Goal: Transaction & Acquisition: Book appointment/travel/reservation

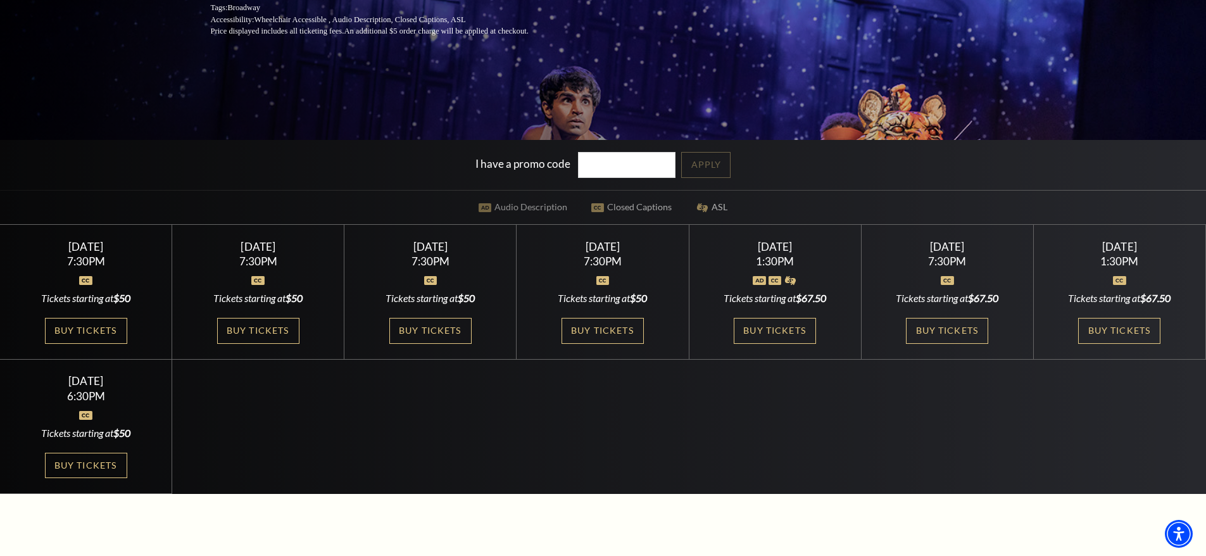
scroll to position [317, 0]
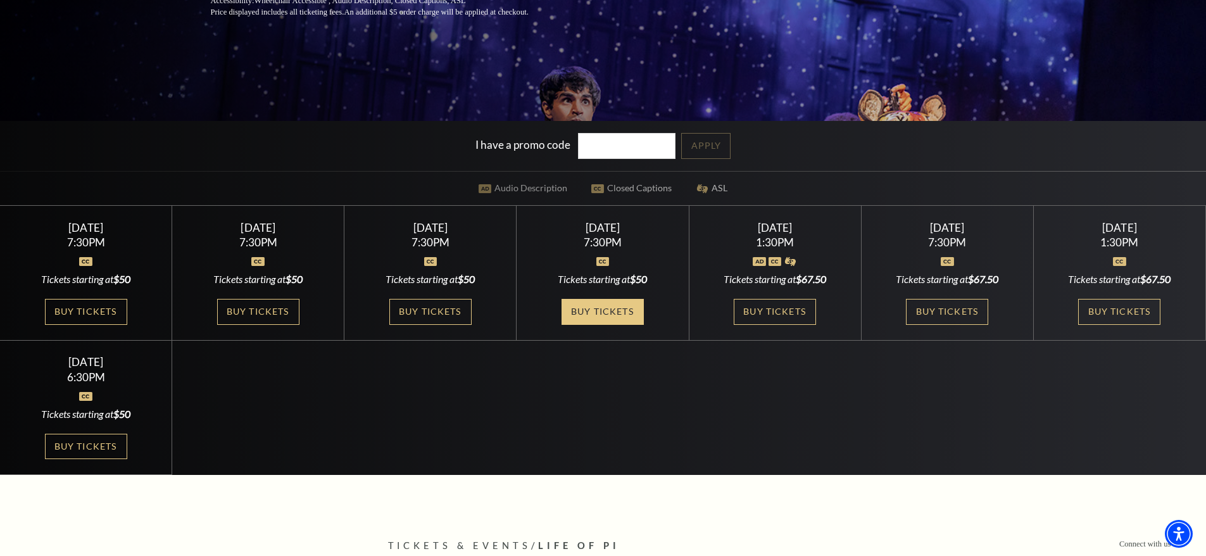
click at [599, 317] on link "Buy Tickets" at bounding box center [603, 312] width 82 height 26
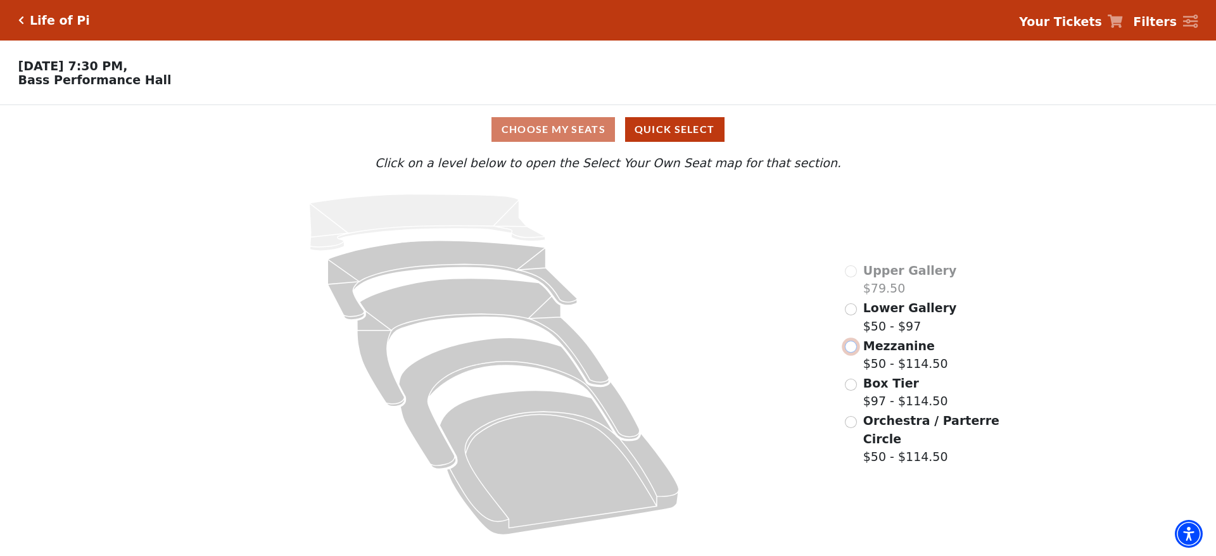
click at [851, 351] on input "Mezzanine$50 - $114.50\a" at bounding box center [851, 347] width 12 height 12
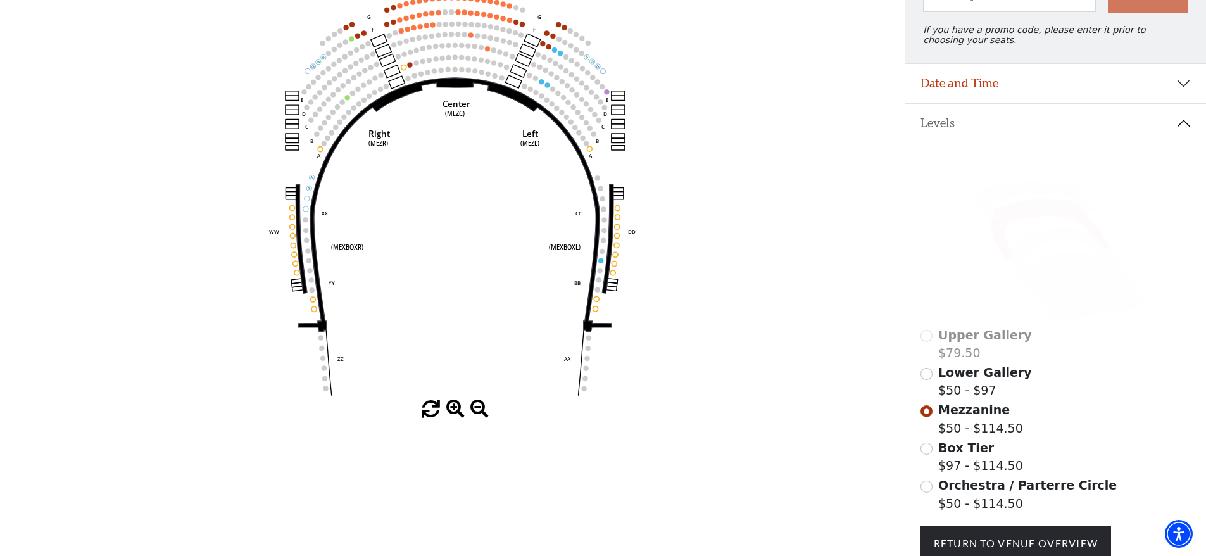
scroll to position [186, 0]
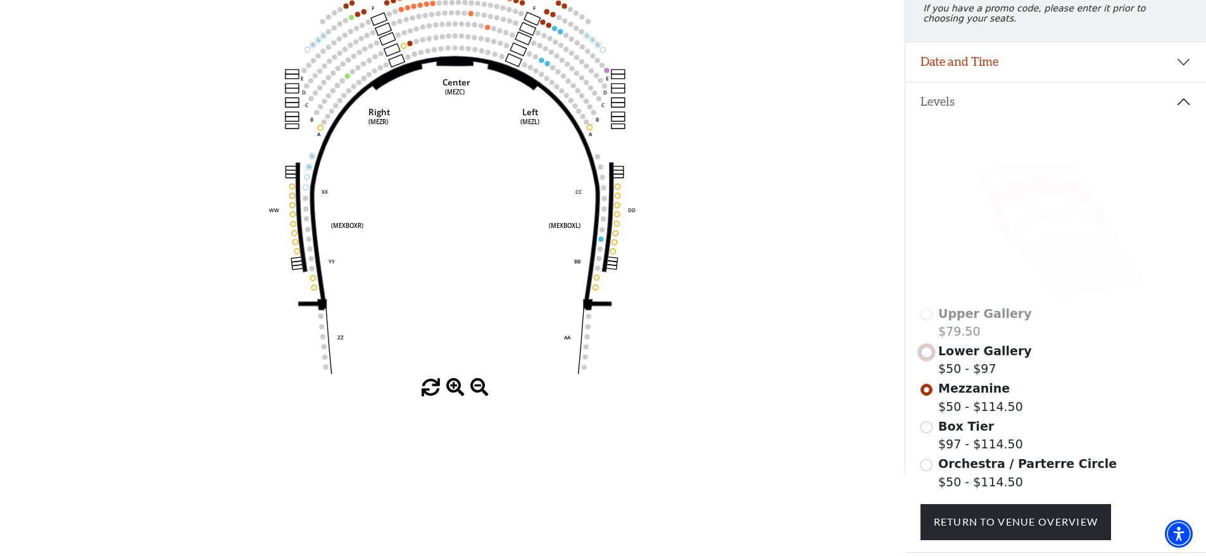
click at [925, 358] on input "Lower Gallery$50 - $97\a" at bounding box center [927, 352] width 12 height 12
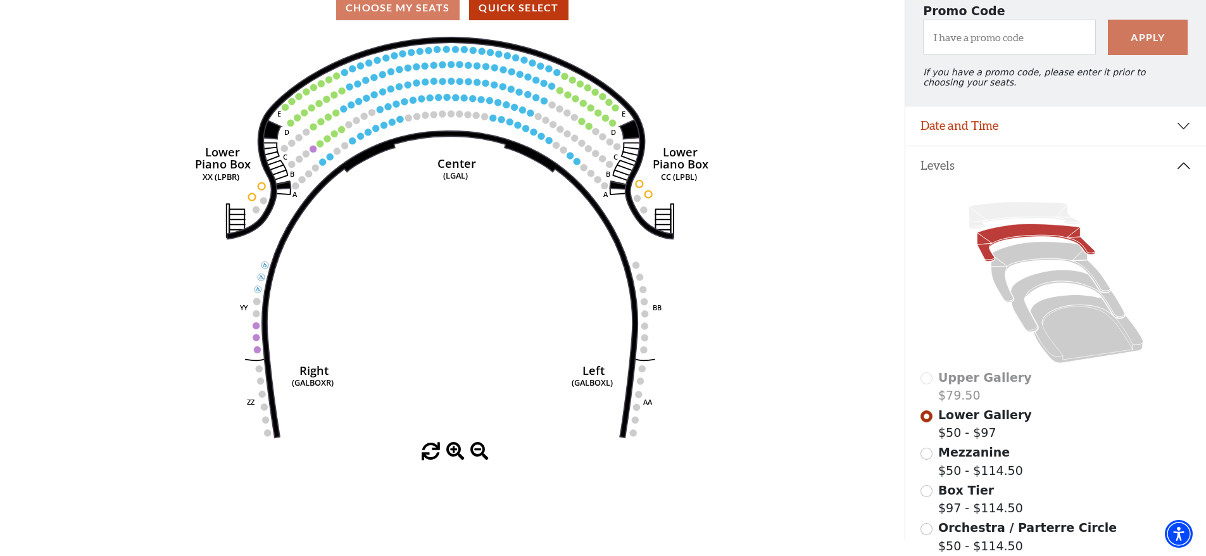
scroll to position [122, 0]
click at [930, 392] on div "Upper Gallery $79.50" at bounding box center [1056, 386] width 271 height 36
click at [928, 388] on div "Upper Gallery $79.50" at bounding box center [1056, 386] width 271 height 36
click at [928, 387] on div "Upper Gallery $79.50" at bounding box center [1056, 386] width 271 height 36
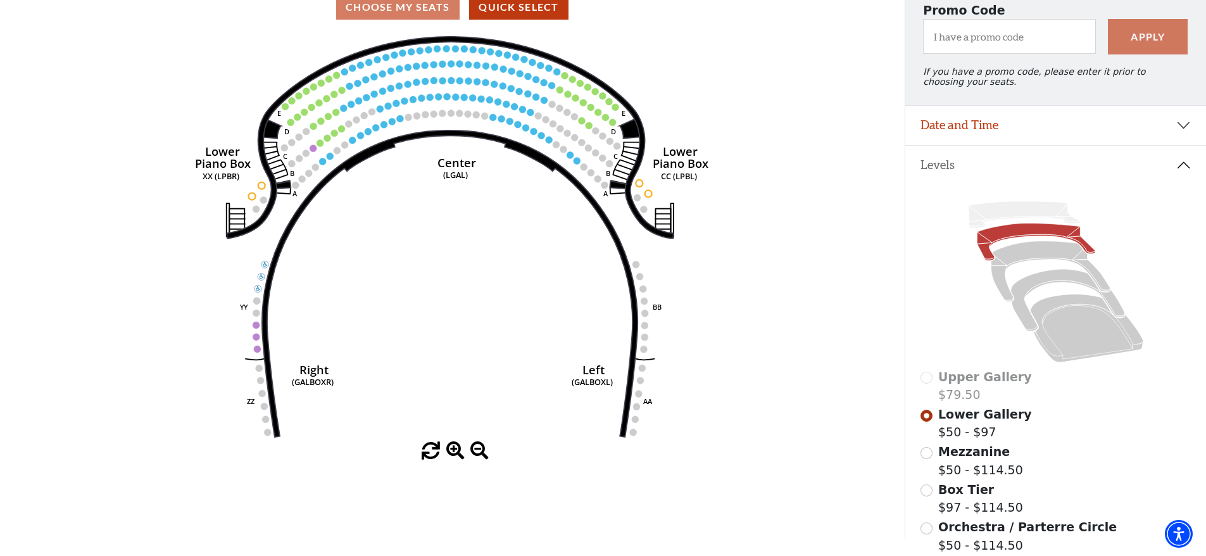
click at [969, 384] on span "Upper Gallery" at bounding box center [985, 377] width 94 height 14
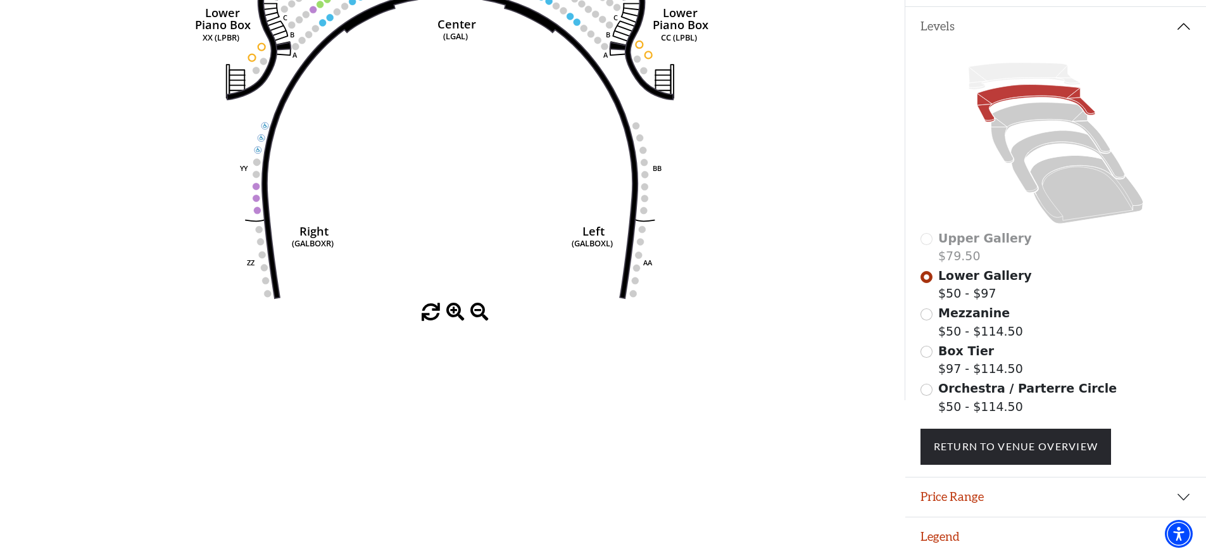
scroll to position [270, 0]
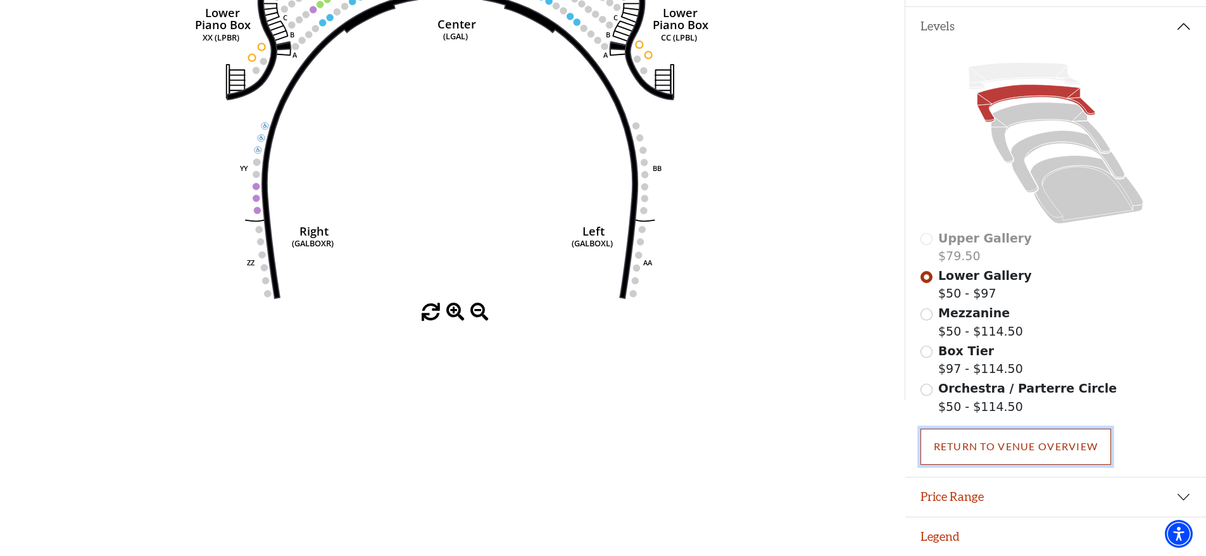
click at [982, 447] on link "Return To Venue Overview" at bounding box center [1016, 446] width 191 height 35
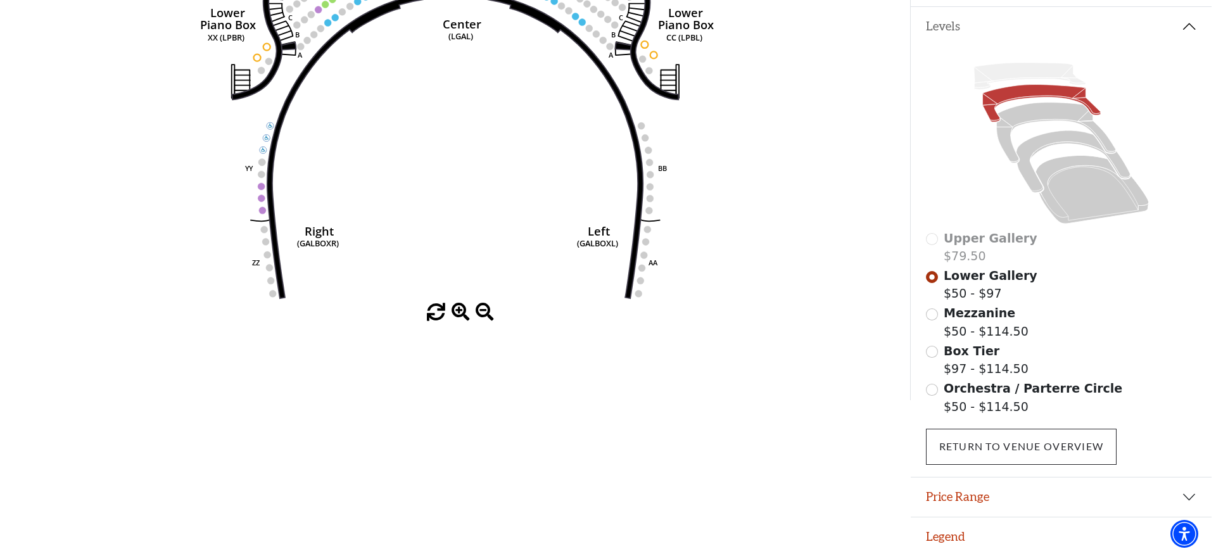
scroll to position [0, 0]
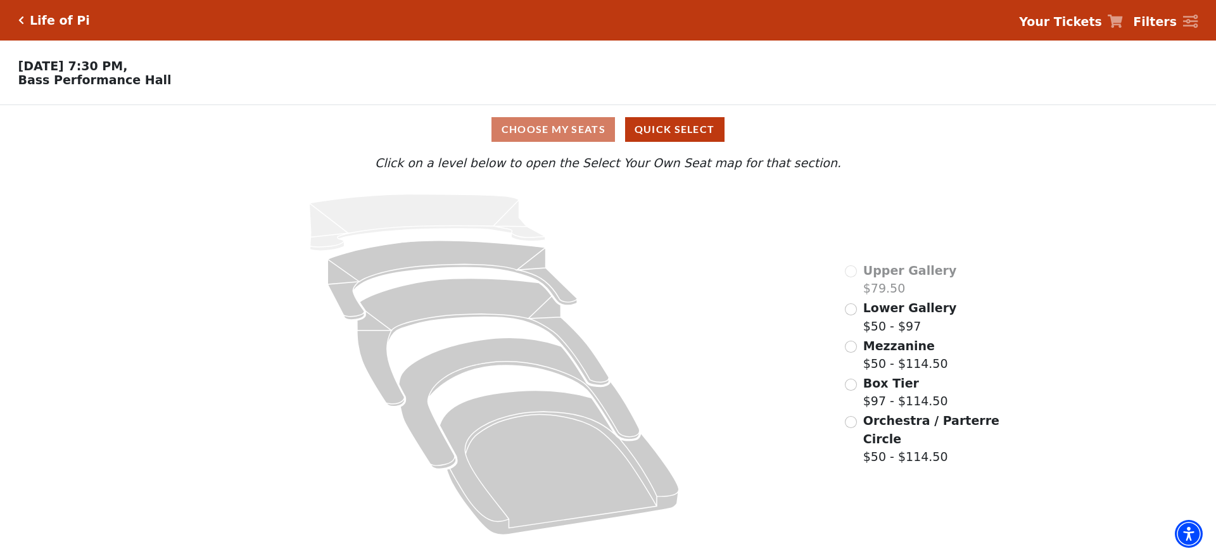
click at [864, 390] on span "Box Tier" at bounding box center [891, 383] width 56 height 14
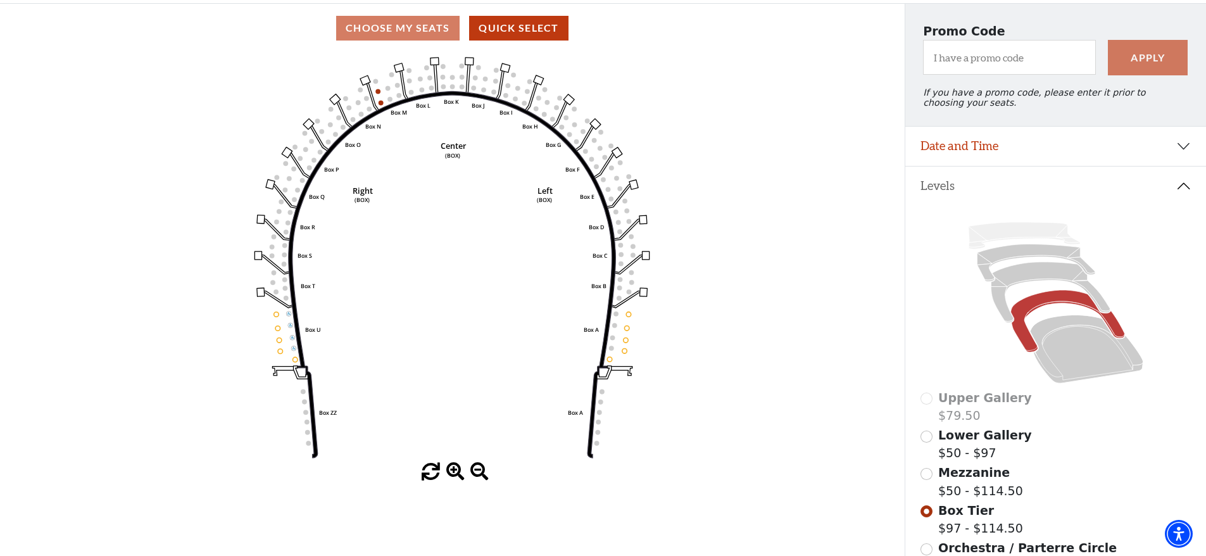
scroll to position [122, 0]
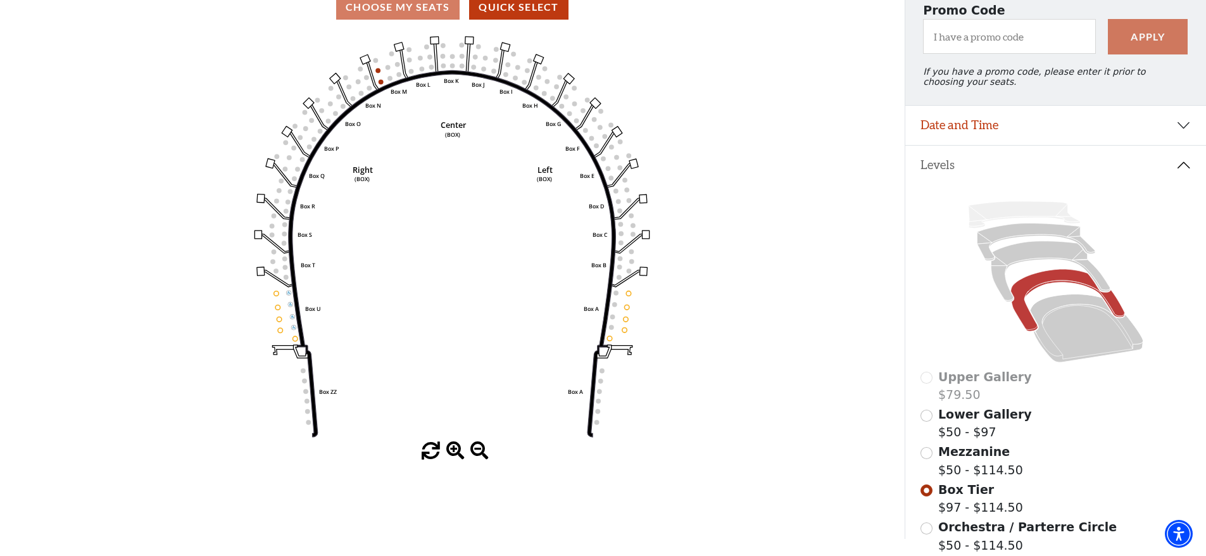
click at [952, 458] on span "Mezzanine" at bounding box center [974, 452] width 72 height 14
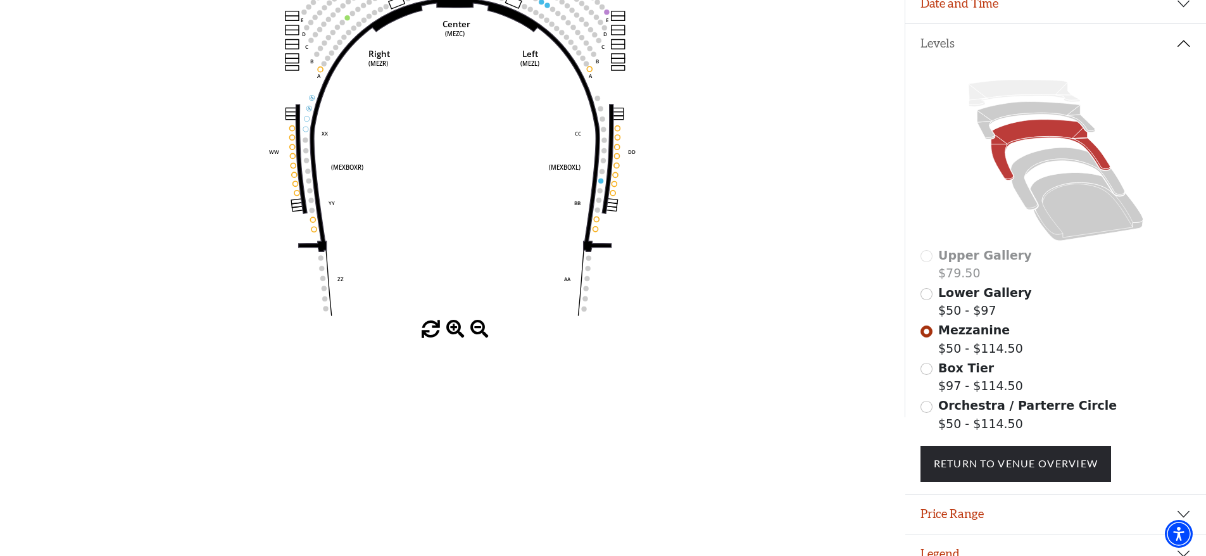
scroll to position [270, 0]
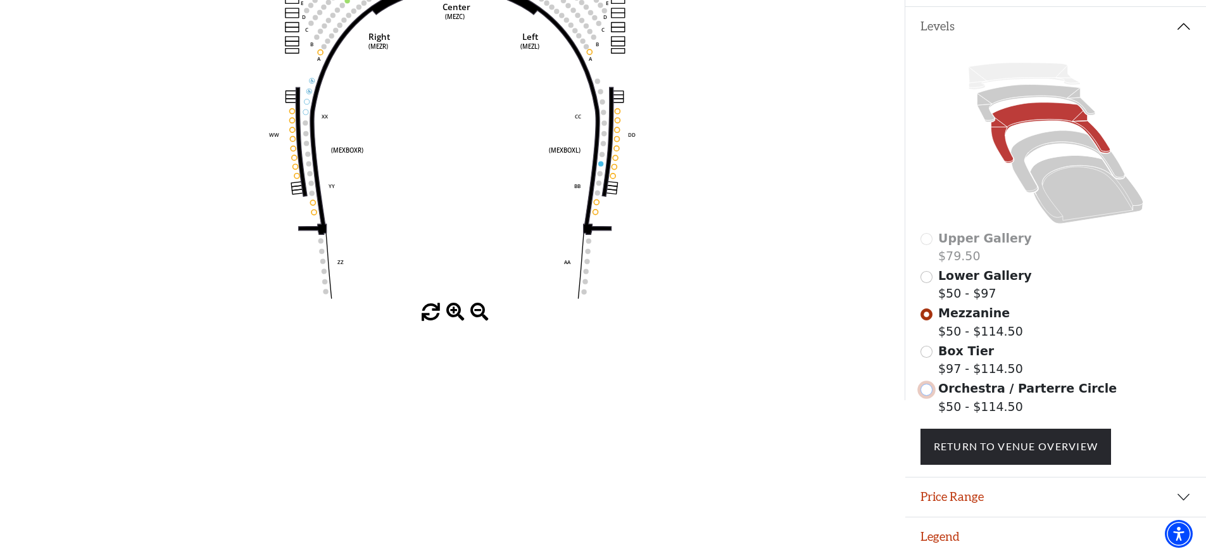
click at [930, 386] on input "Orchestra / Parterre Circle$50 - $114.50\a" at bounding box center [927, 390] width 12 height 12
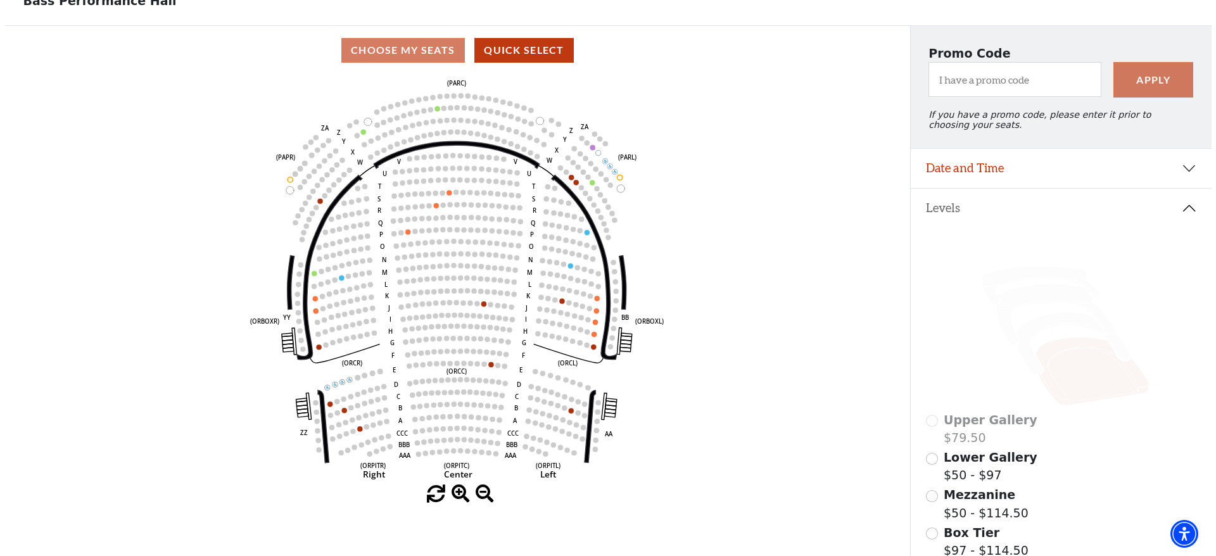
scroll to position [0, 0]
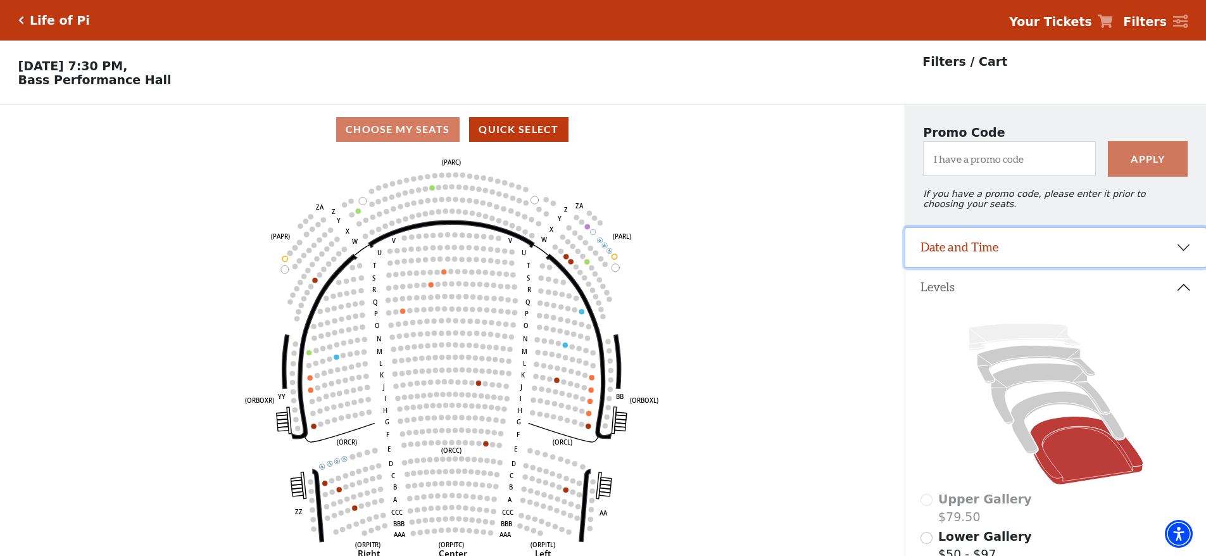
click at [979, 259] on button "Date and Time" at bounding box center [1056, 247] width 301 height 39
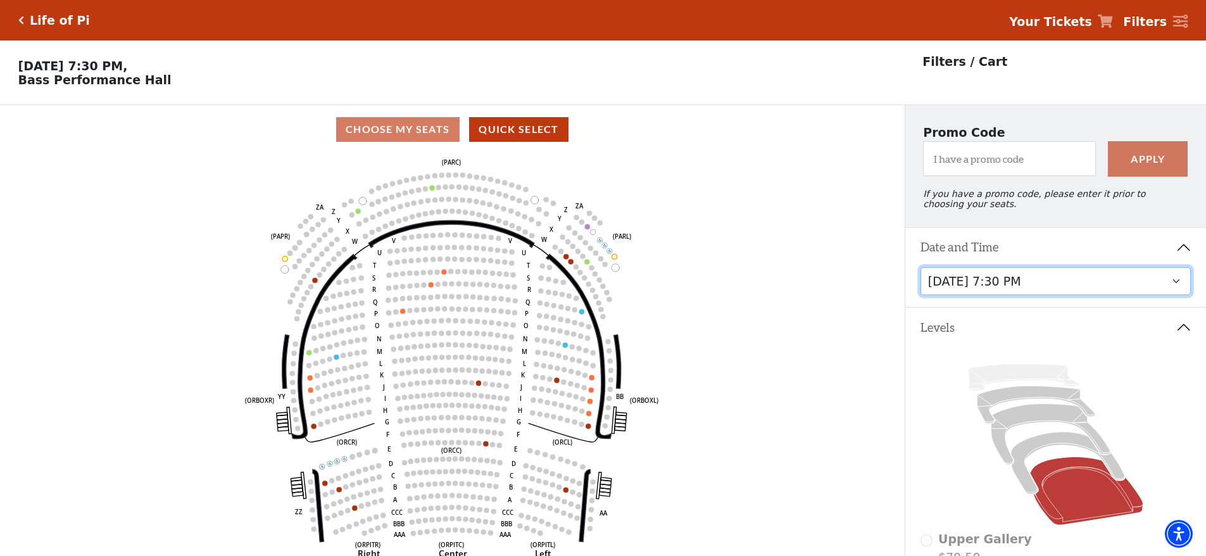
click at [1169, 290] on select "[DATE] 7:30 PM [DATE] 7:30 PM [DATE] 7:30 PM [DATE] 7:30 PM [DATE] 1:30 PM [DAT…" at bounding box center [1056, 281] width 271 height 28
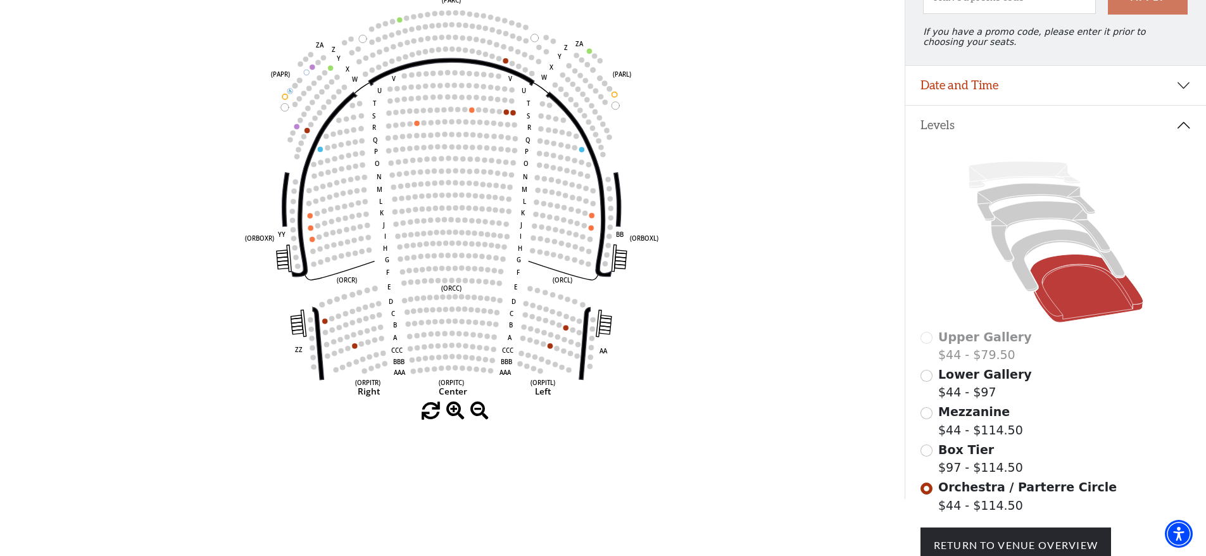
scroll to position [186, 0]
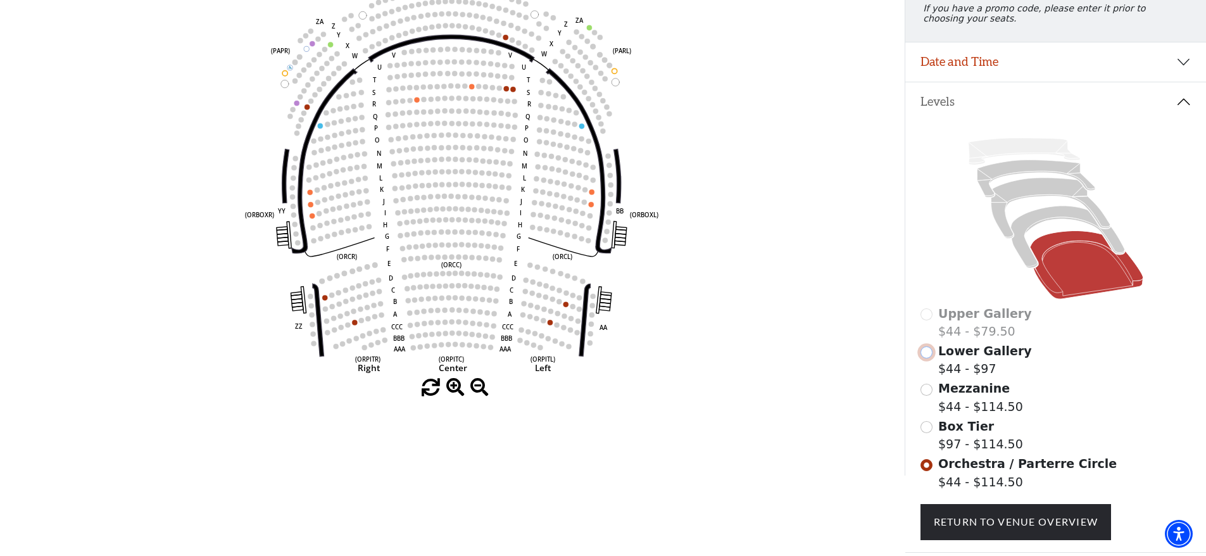
click at [930, 358] on input "Lower Gallery$44 - $97\a" at bounding box center [927, 352] width 12 height 12
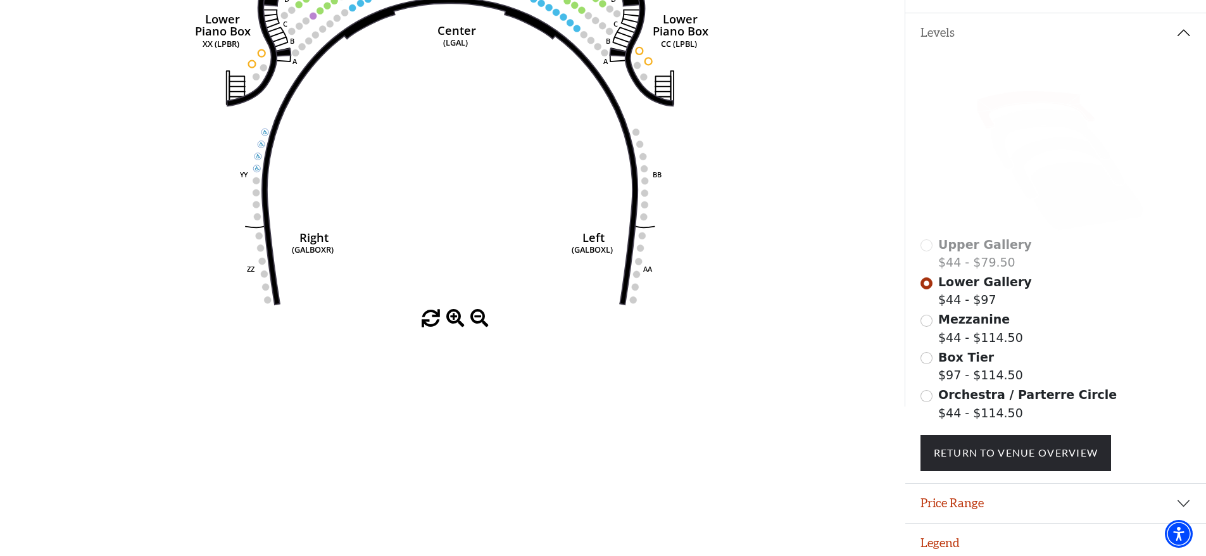
scroll to position [270, 0]
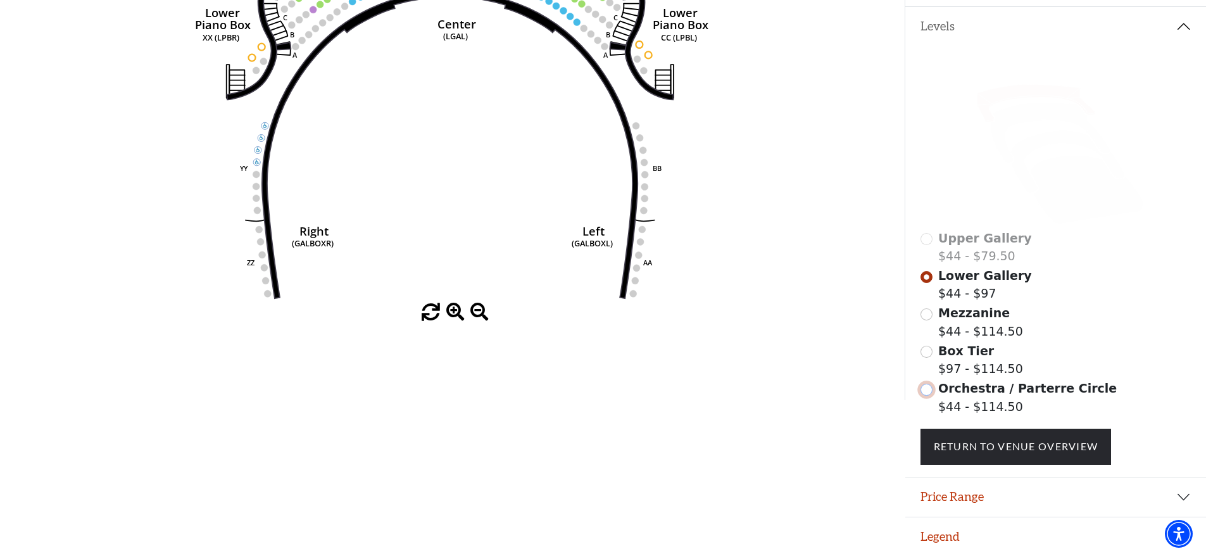
click at [930, 393] on input "Orchestra / Parterre Circle$44 - $114.50\a" at bounding box center [927, 390] width 12 height 12
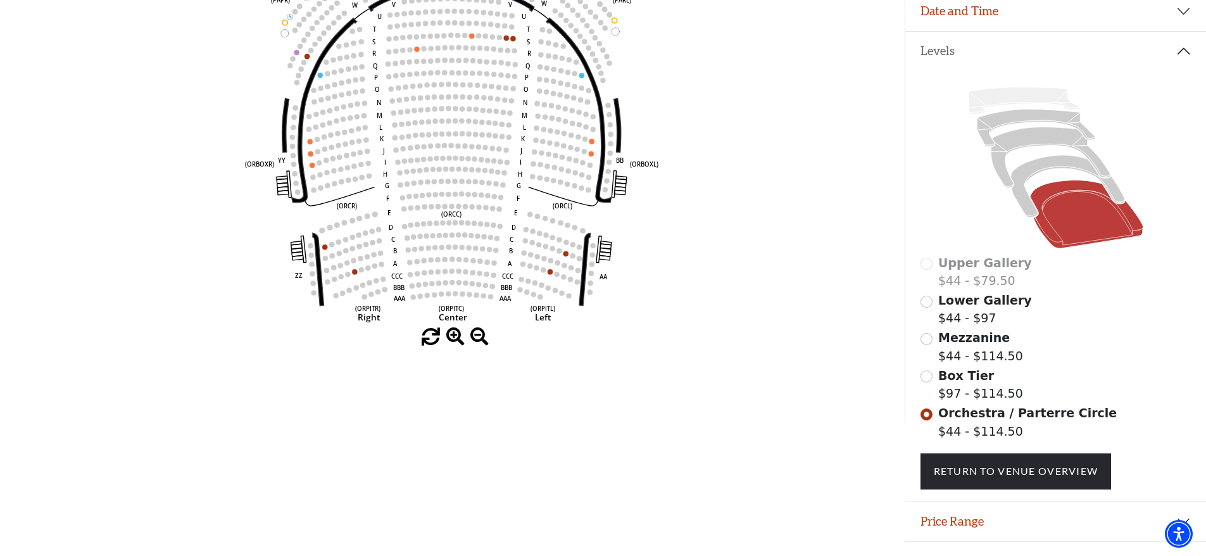
scroll to position [249, 0]
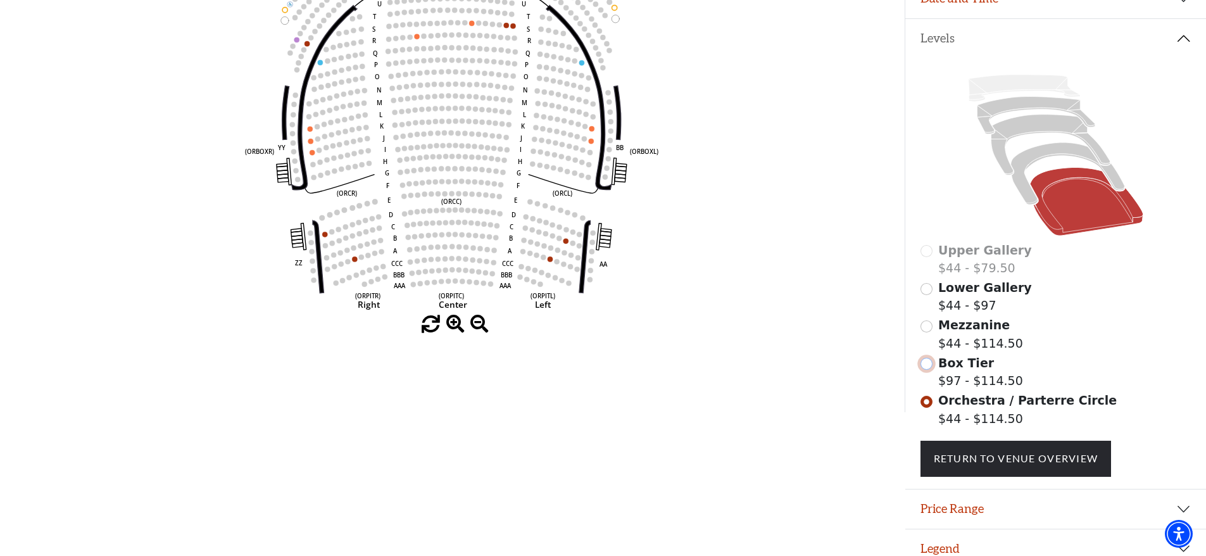
click at [926, 370] on input "Box Tier$97 - $114.50\a" at bounding box center [927, 364] width 12 height 12
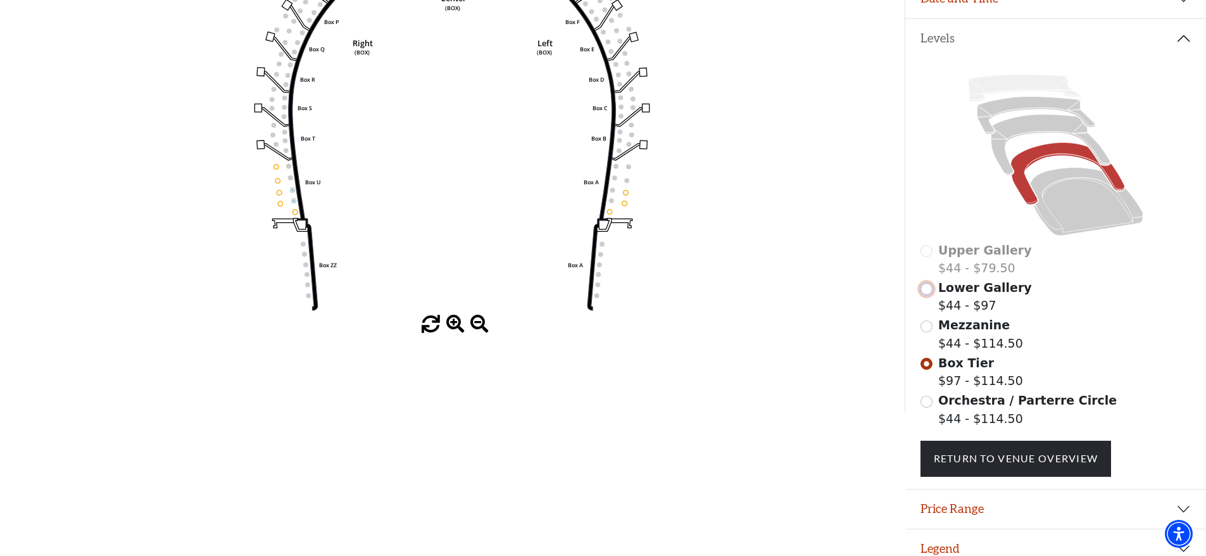
click at [928, 294] on input "Lower Gallery$44 - $97\a" at bounding box center [927, 289] width 12 height 12
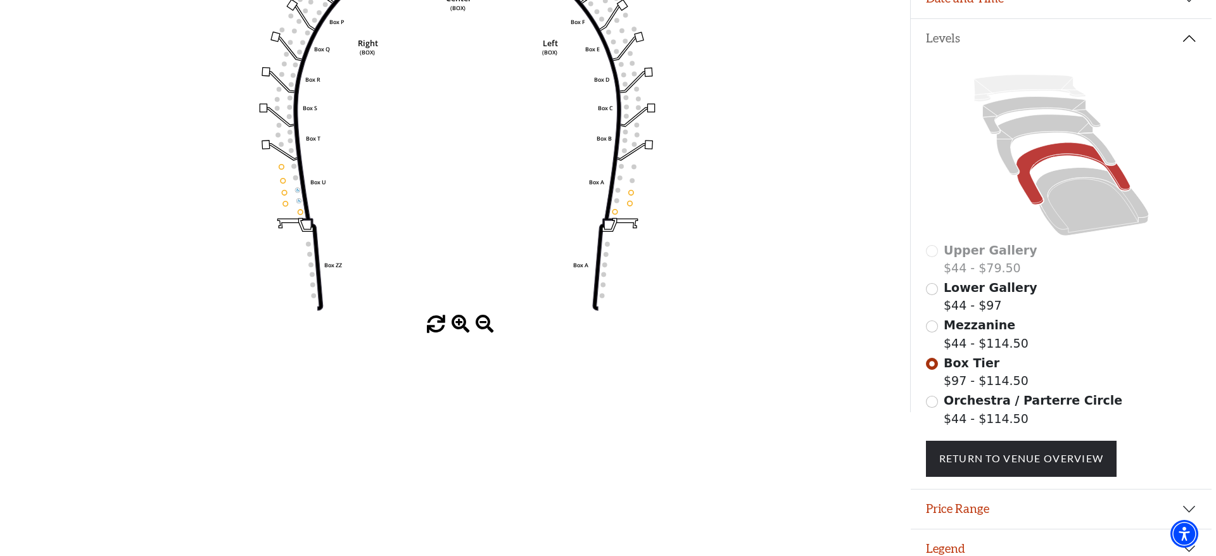
scroll to position [0, 0]
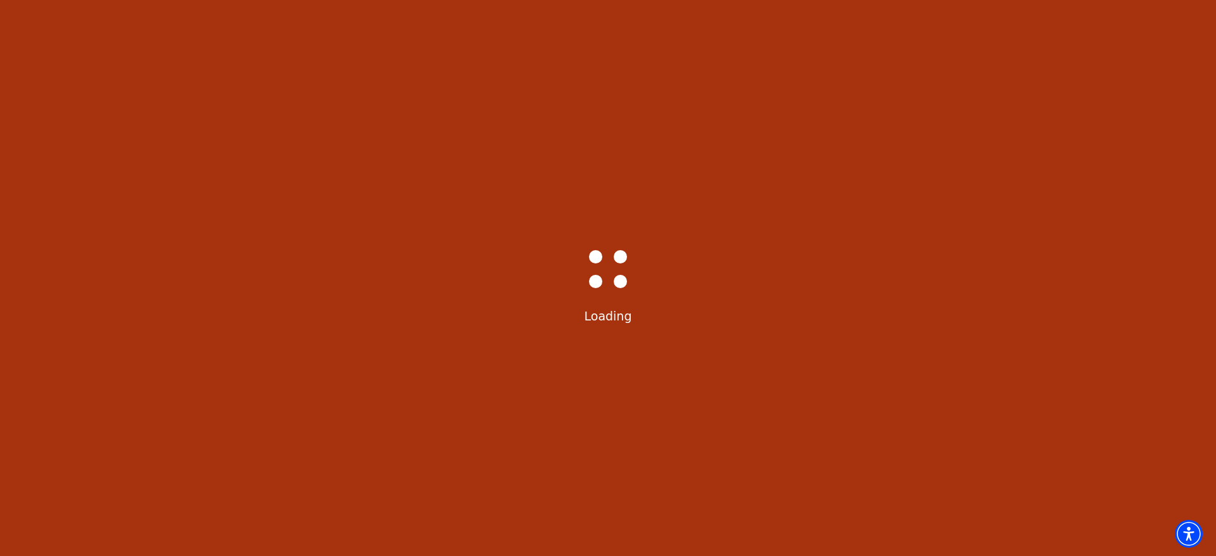
select select "6213"
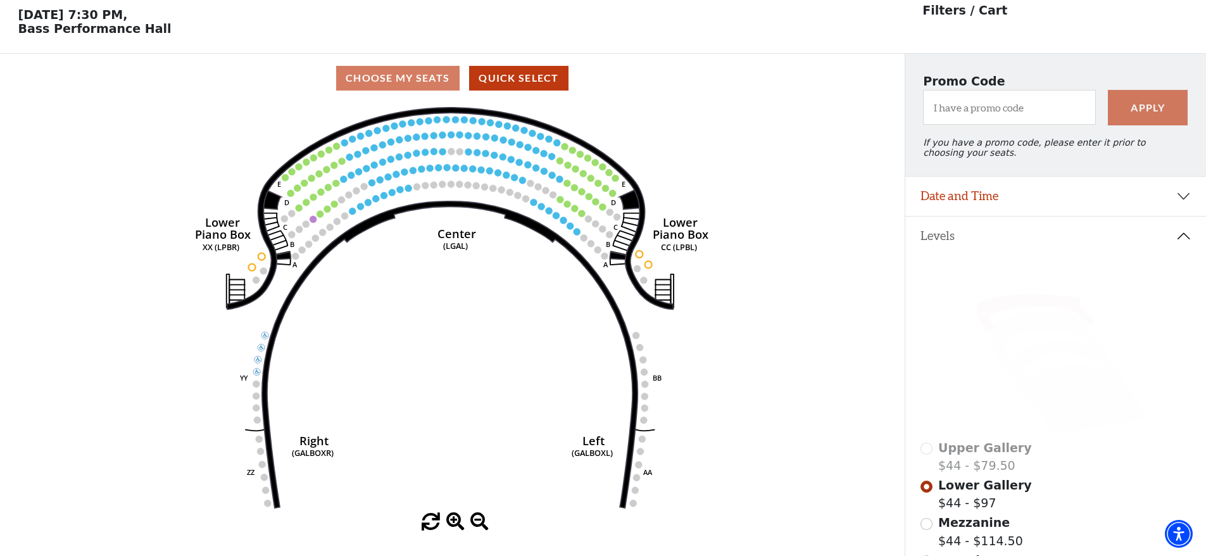
scroll to position [59, 0]
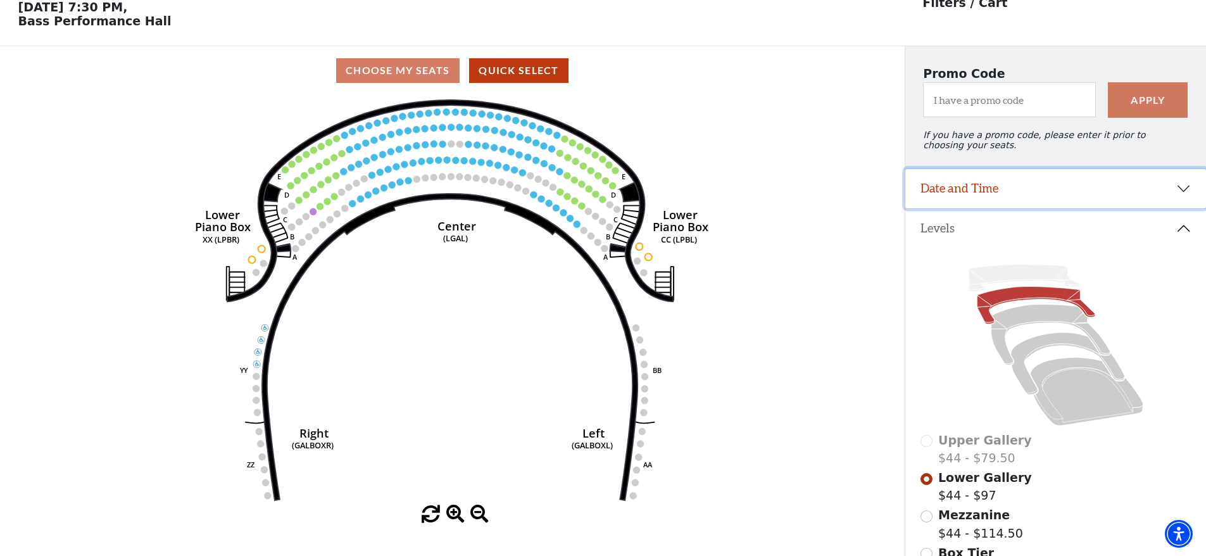
click at [1173, 201] on button "Date and Time" at bounding box center [1056, 188] width 301 height 39
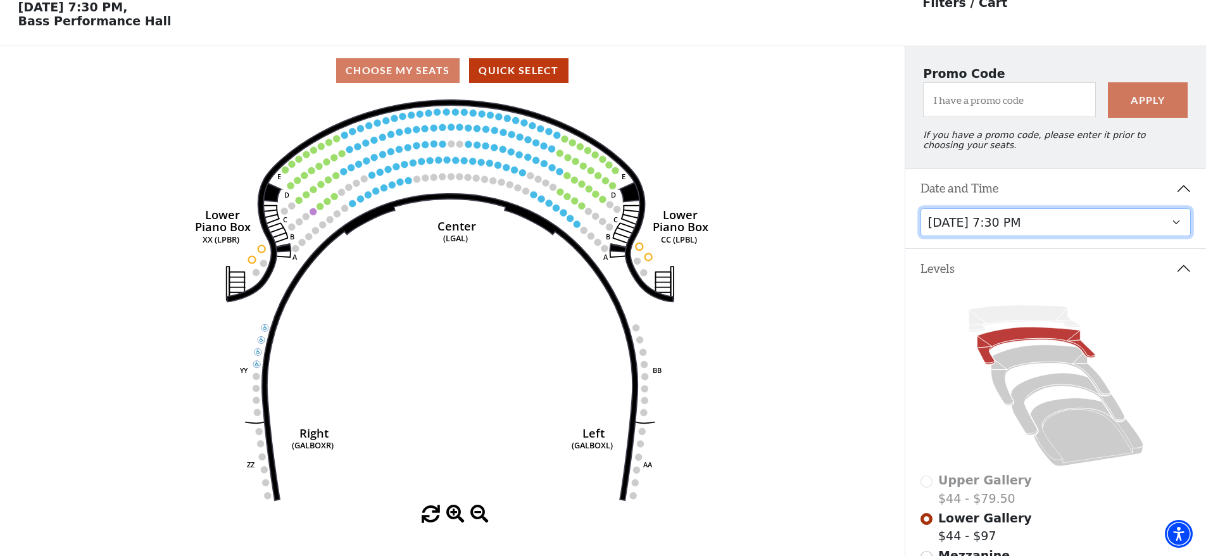
click at [1068, 231] on select "[DATE] 7:30 PM [DATE] 7:30 PM [DATE] 7:30 PM [DATE] 7:30 PM [DATE] 1:30 PM [DAT…" at bounding box center [1056, 222] width 271 height 28
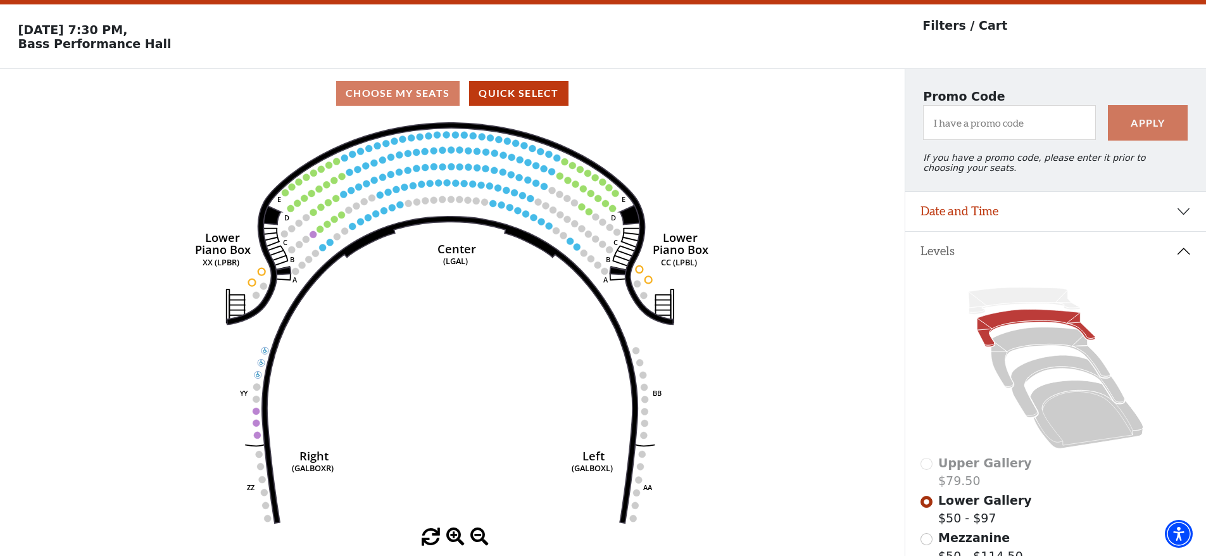
scroll to position [59, 0]
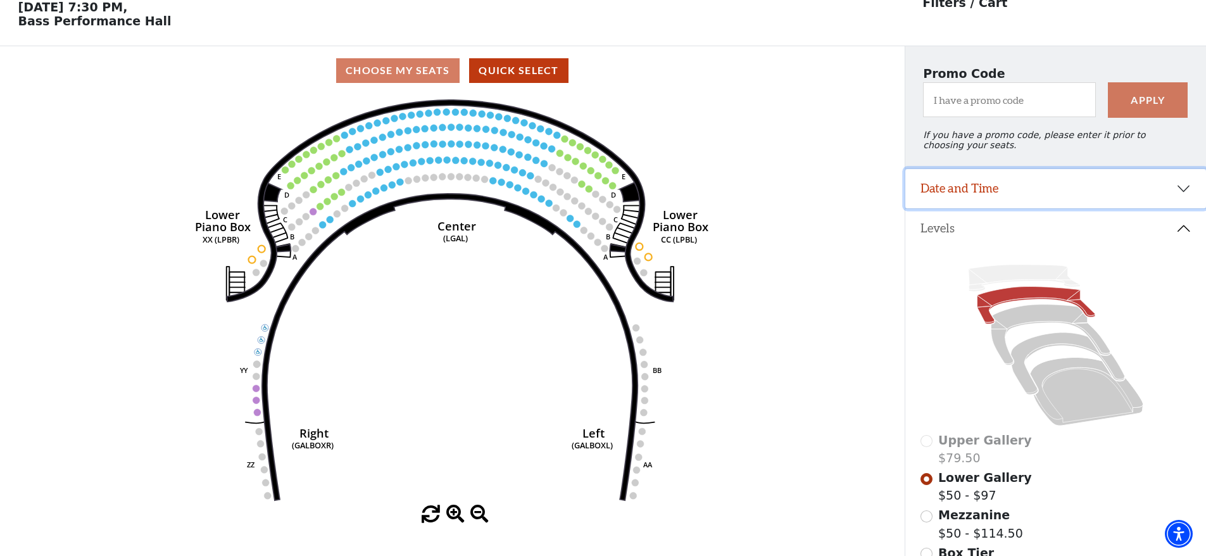
click at [1130, 202] on button "Date and Time" at bounding box center [1056, 188] width 301 height 39
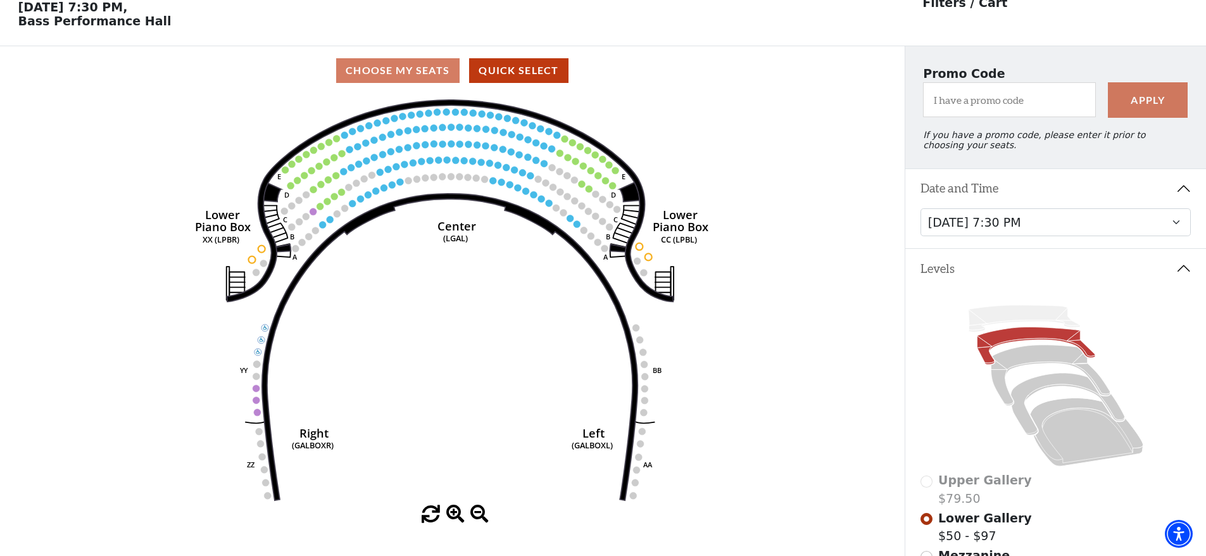
click at [763, 168] on icon "Right (GALBOXR) E D C B A E D C B A YY ZZ Left (GALBOXL) BB AA Center Lower Pia…" at bounding box center [452, 300] width 814 height 410
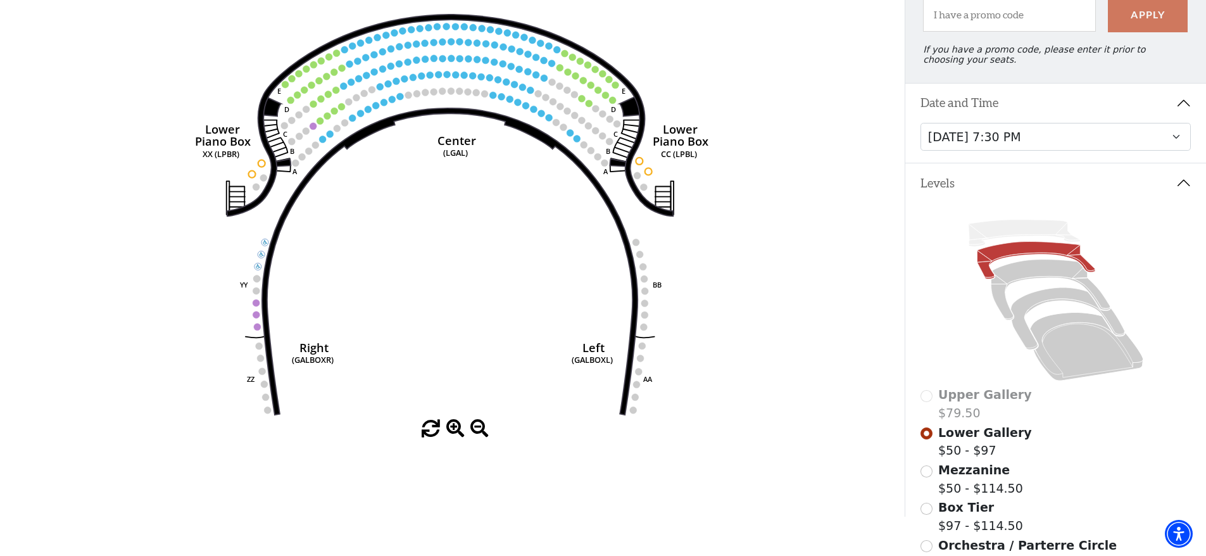
scroll to position [0, 0]
